Goal: Task Accomplishment & Management: Use online tool/utility

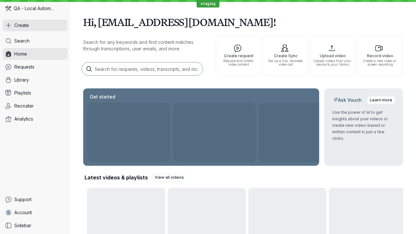
click at [35, 25] on button "Create" at bounding box center [35, 26] width 65 height 12
